Goal: Find specific page/section: Find specific page/section

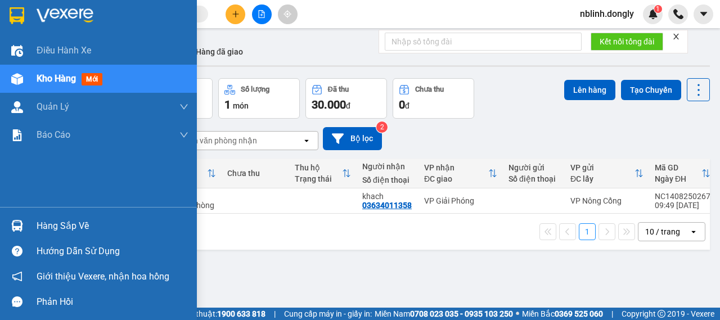
click at [49, 12] on img at bounding box center [65, 15] width 57 height 17
